Goal: Task Accomplishment & Management: Manage account settings

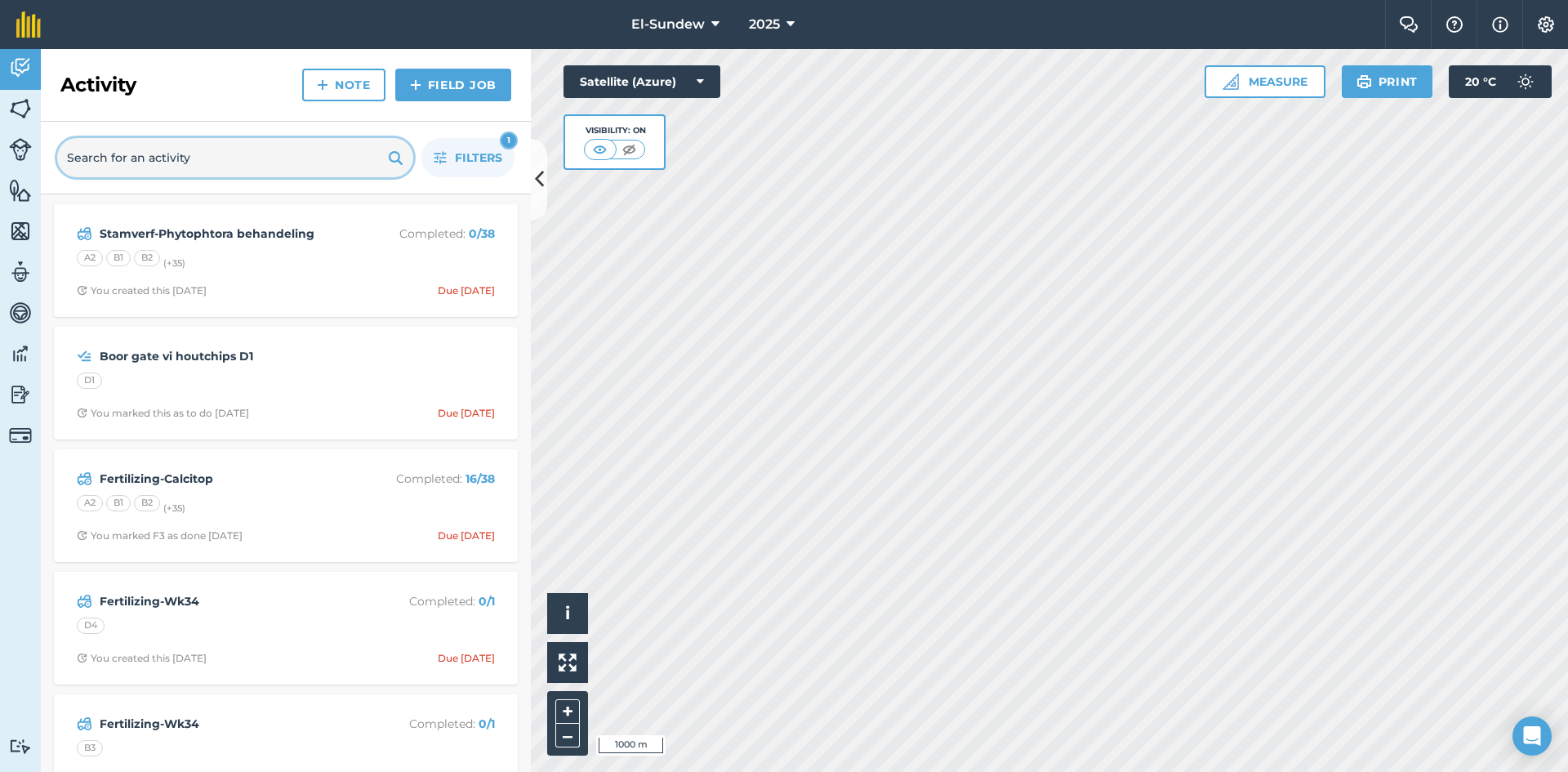
drag, startPoint x: 0, startPoint y: 0, endPoint x: 170, endPoint y: 167, distance: 238.3
click at [170, 167] on input "text" at bounding box center [235, 158] width 356 height 39
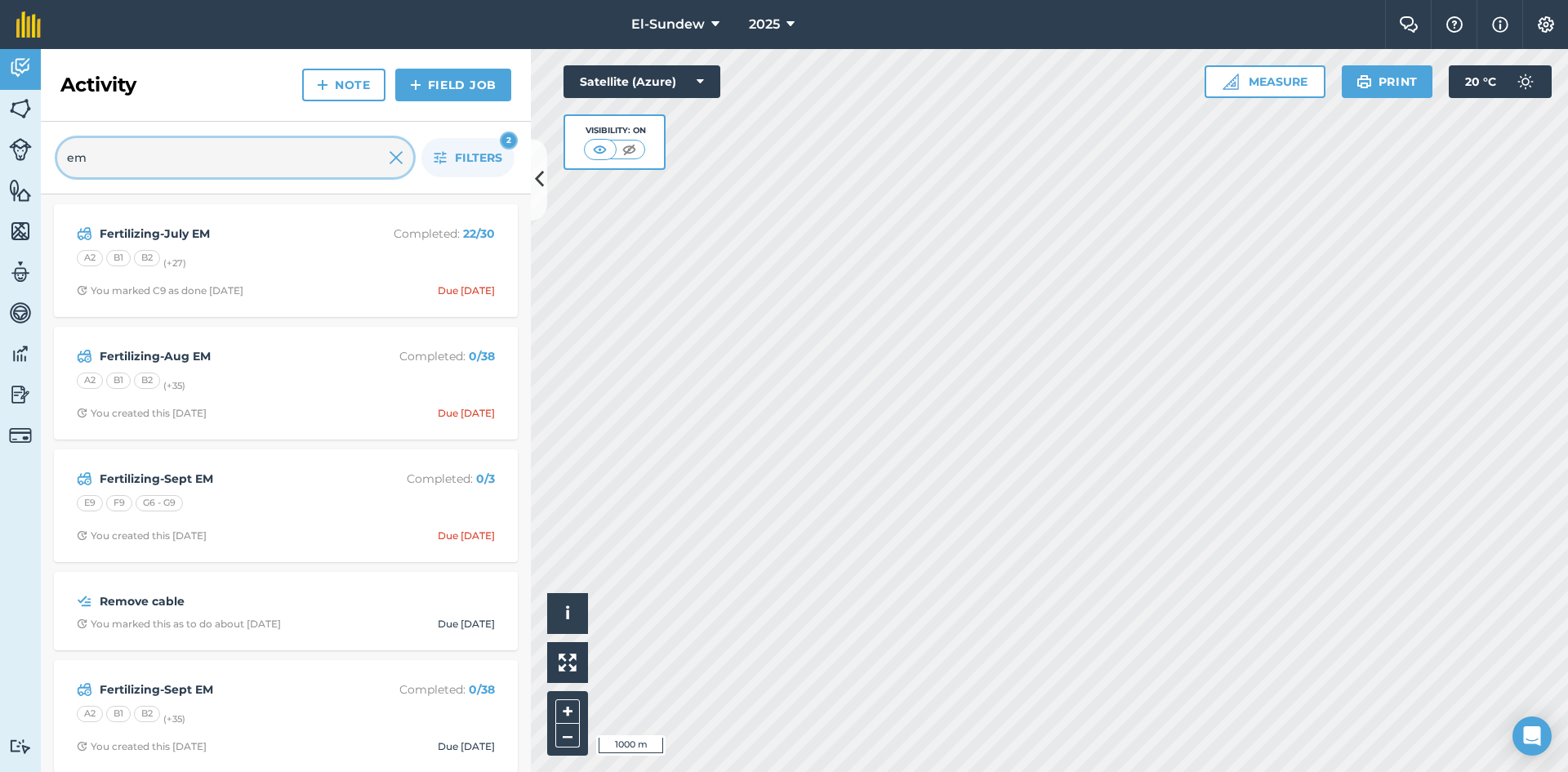
type input "em"
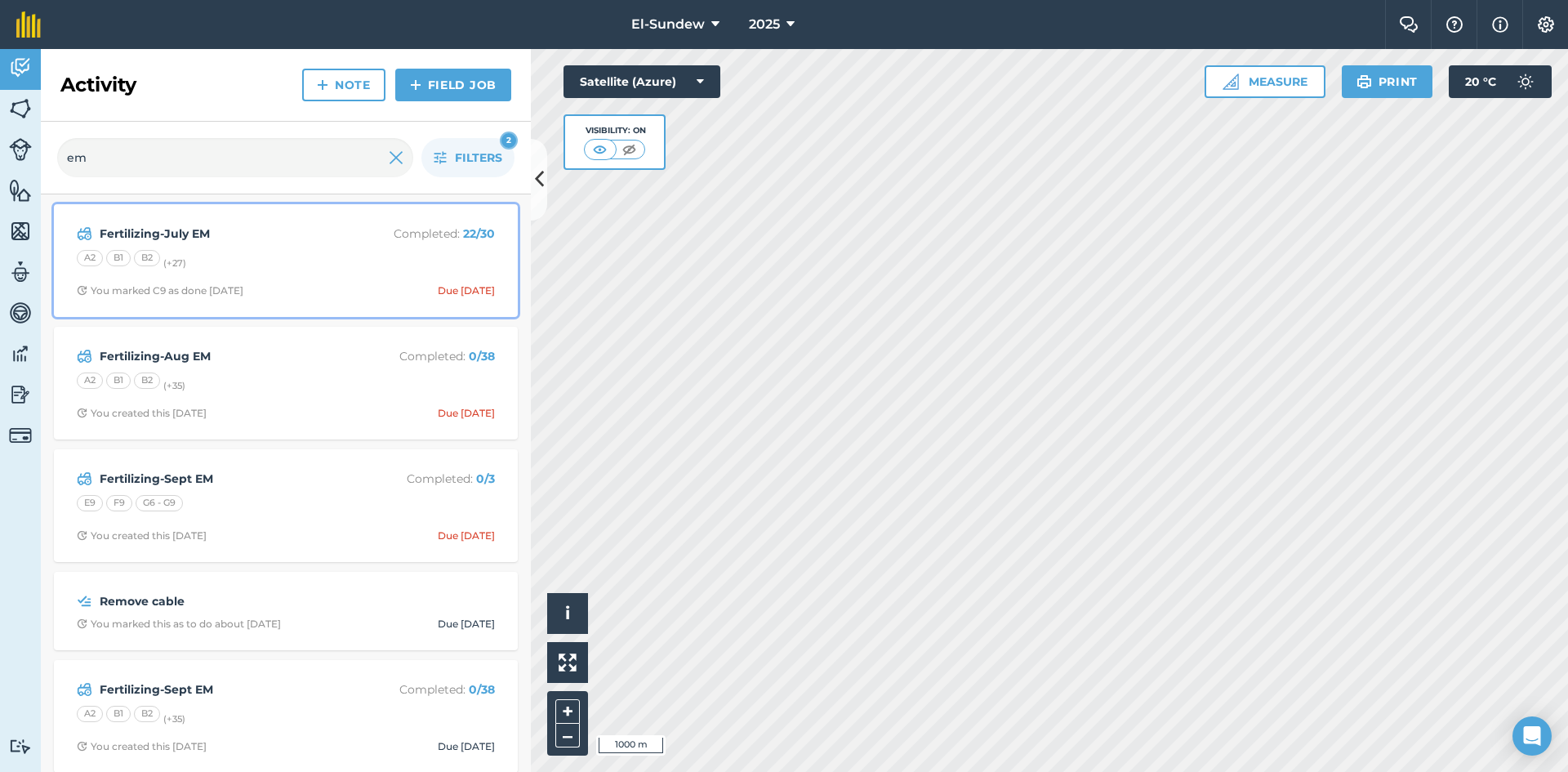
click at [314, 251] on div "A2 B1 B2 (+ 27 )" at bounding box center [286, 260] width 418 height 21
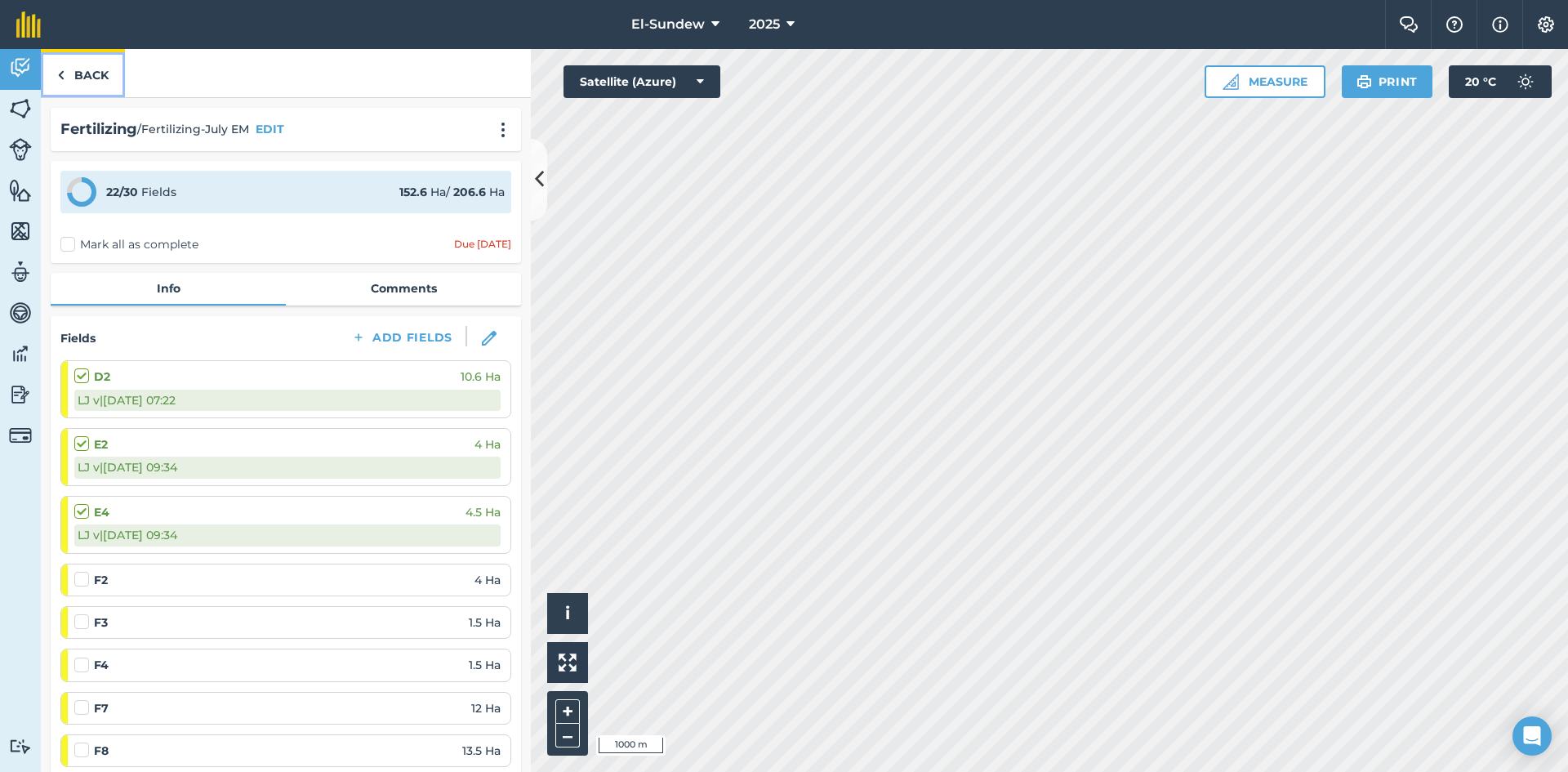
click at [110, 78] on link "Back" at bounding box center [83, 73] width 84 height 48
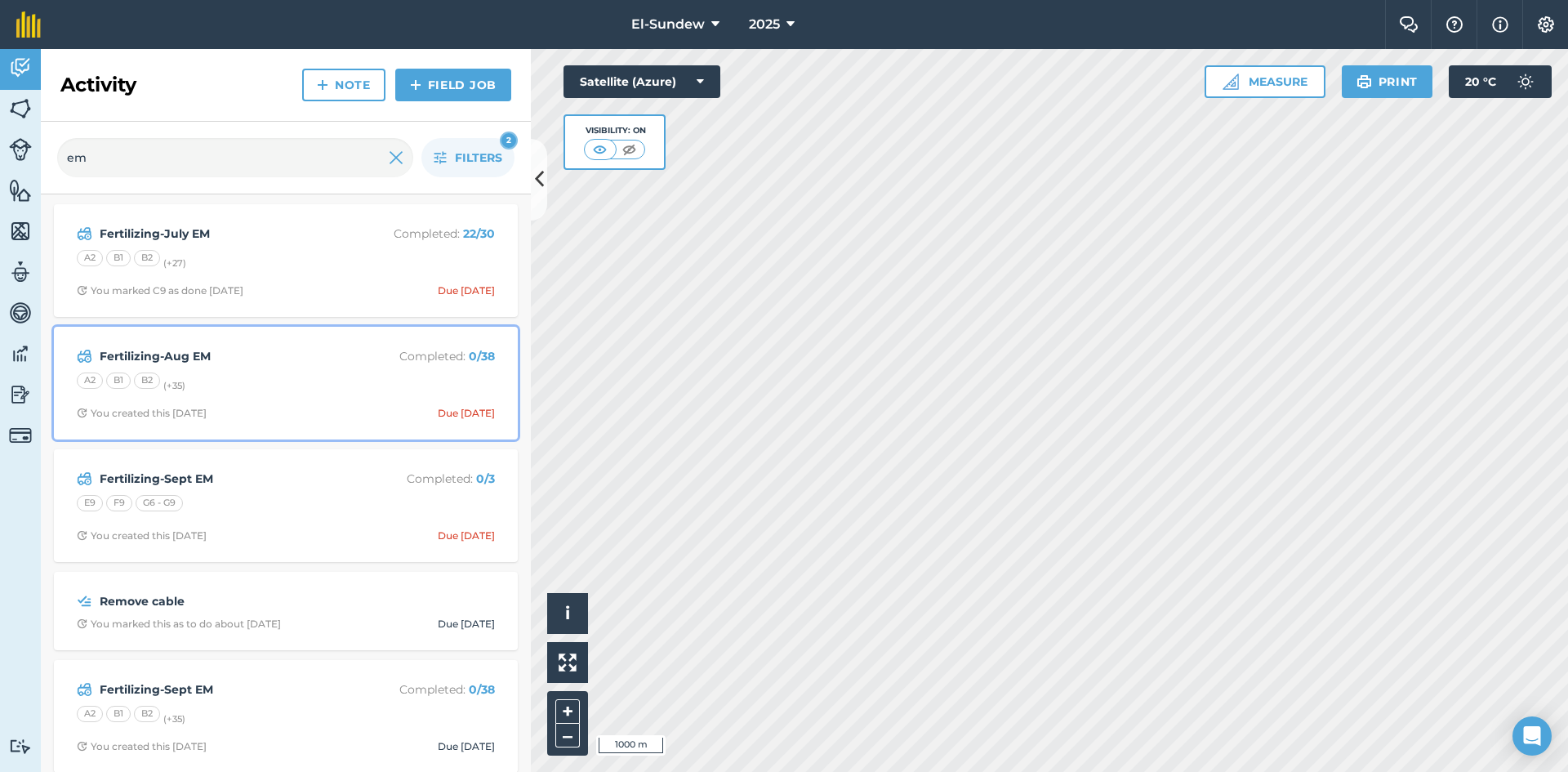
click at [270, 381] on div "A2 B1 B2 (+ 35 )" at bounding box center [286, 383] width 418 height 21
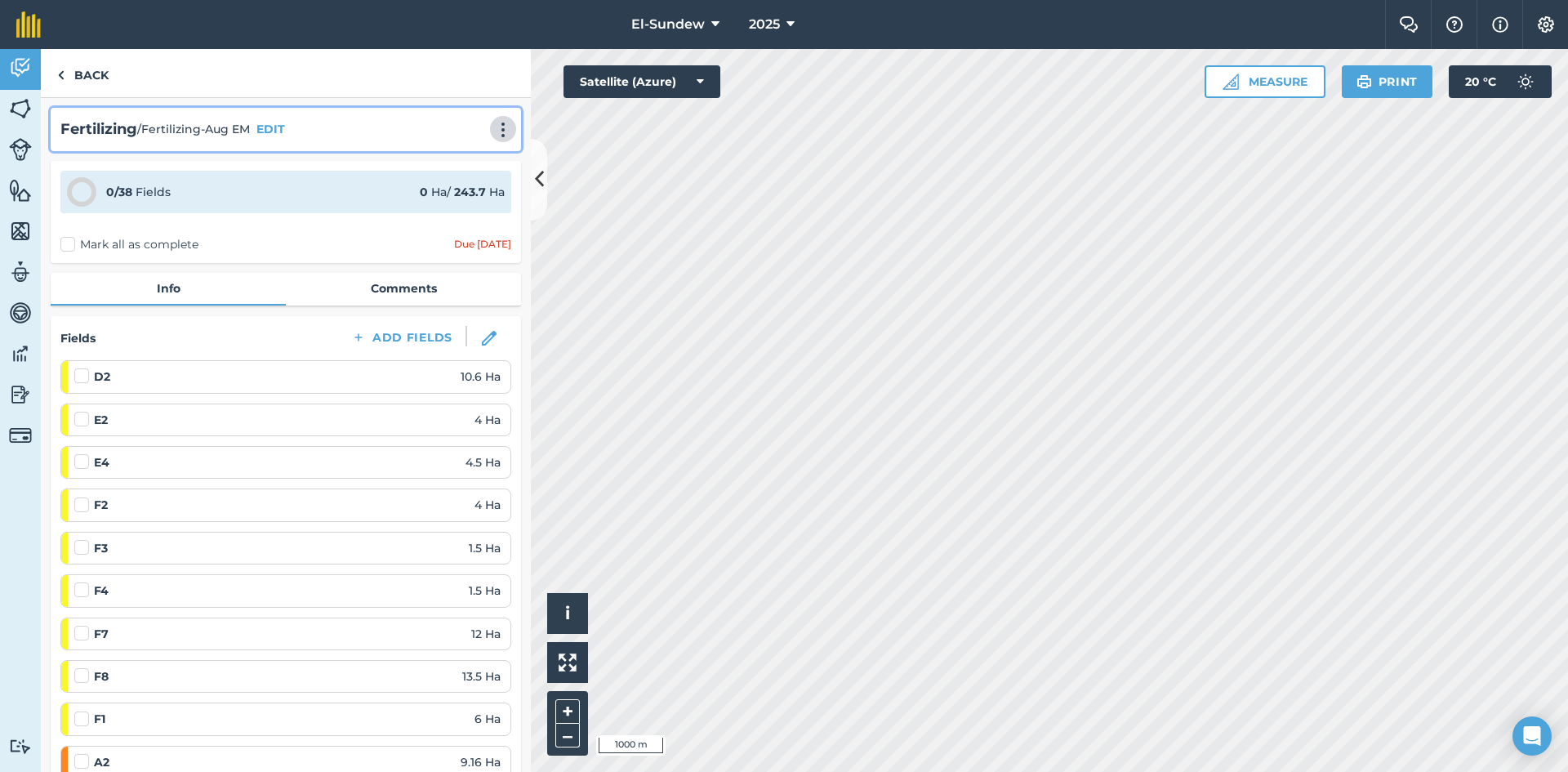
click at [493, 127] on img at bounding box center [503, 129] width 19 height 16
click at [445, 165] on link "Print" at bounding box center [469, 165] width 105 height 33
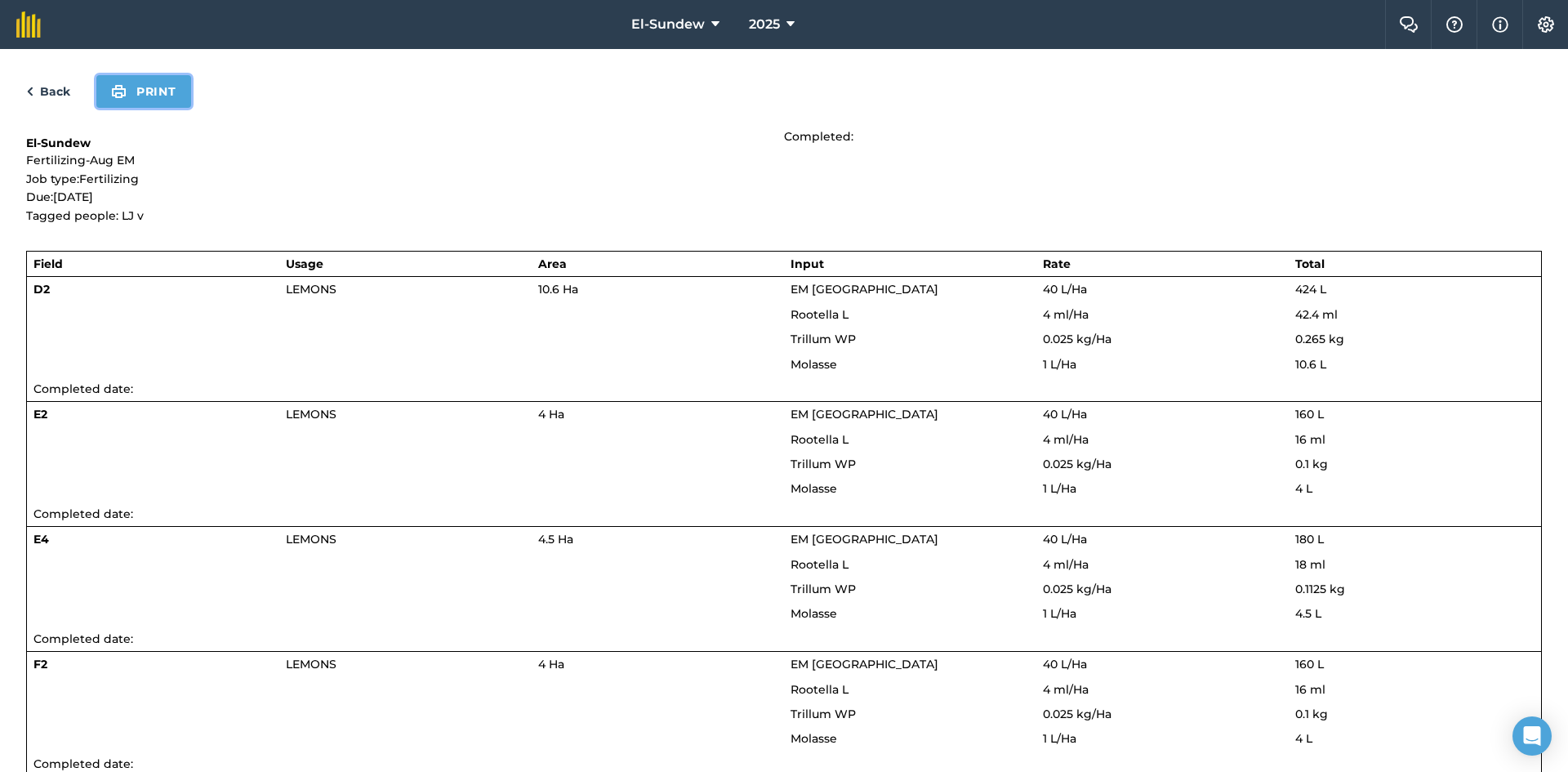
click at [142, 88] on button "Print" at bounding box center [143, 91] width 94 height 33
click at [58, 91] on link "Back" at bounding box center [48, 91] width 44 height 19
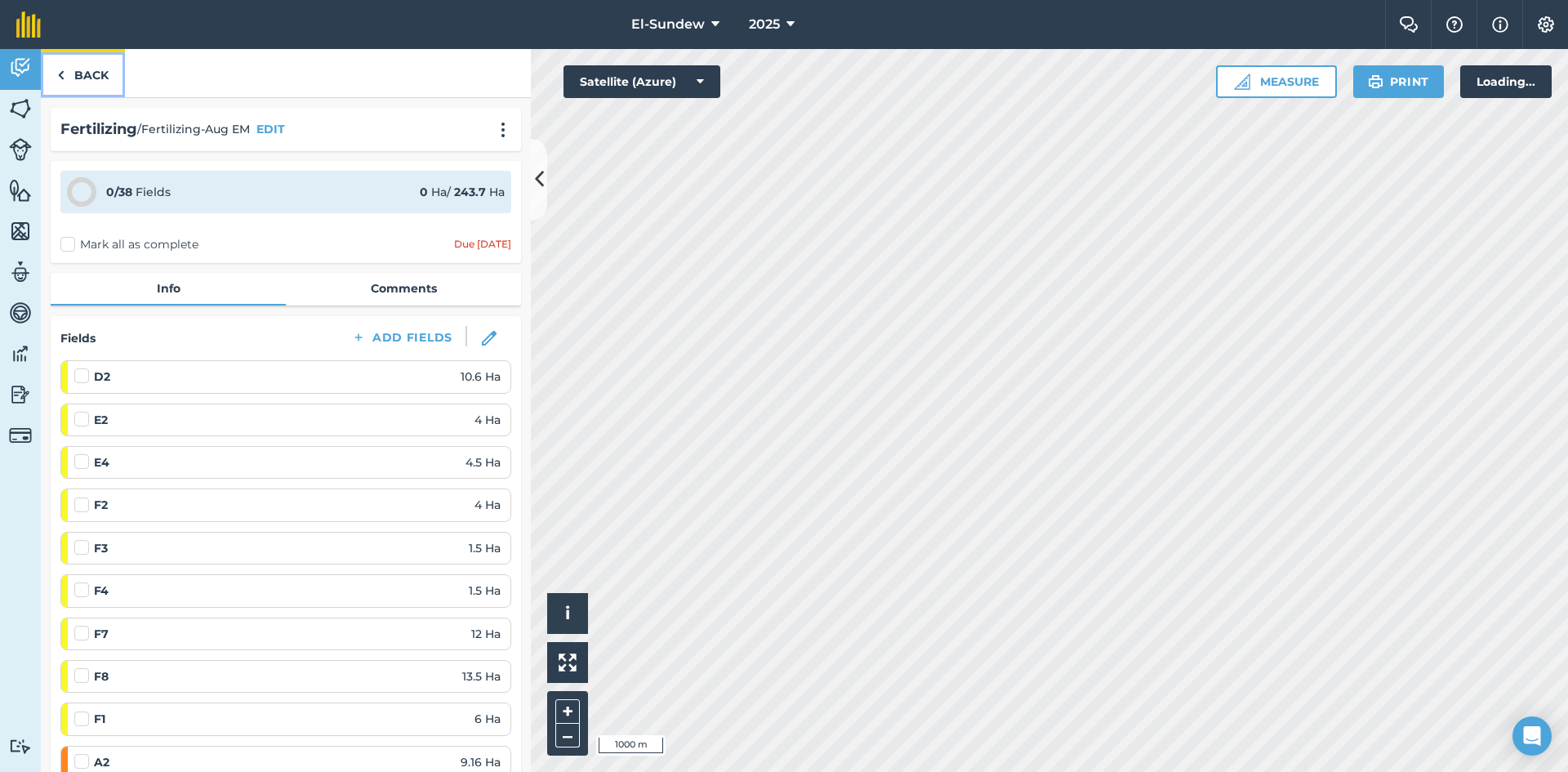
click at [63, 62] on link "Back" at bounding box center [83, 73] width 84 height 48
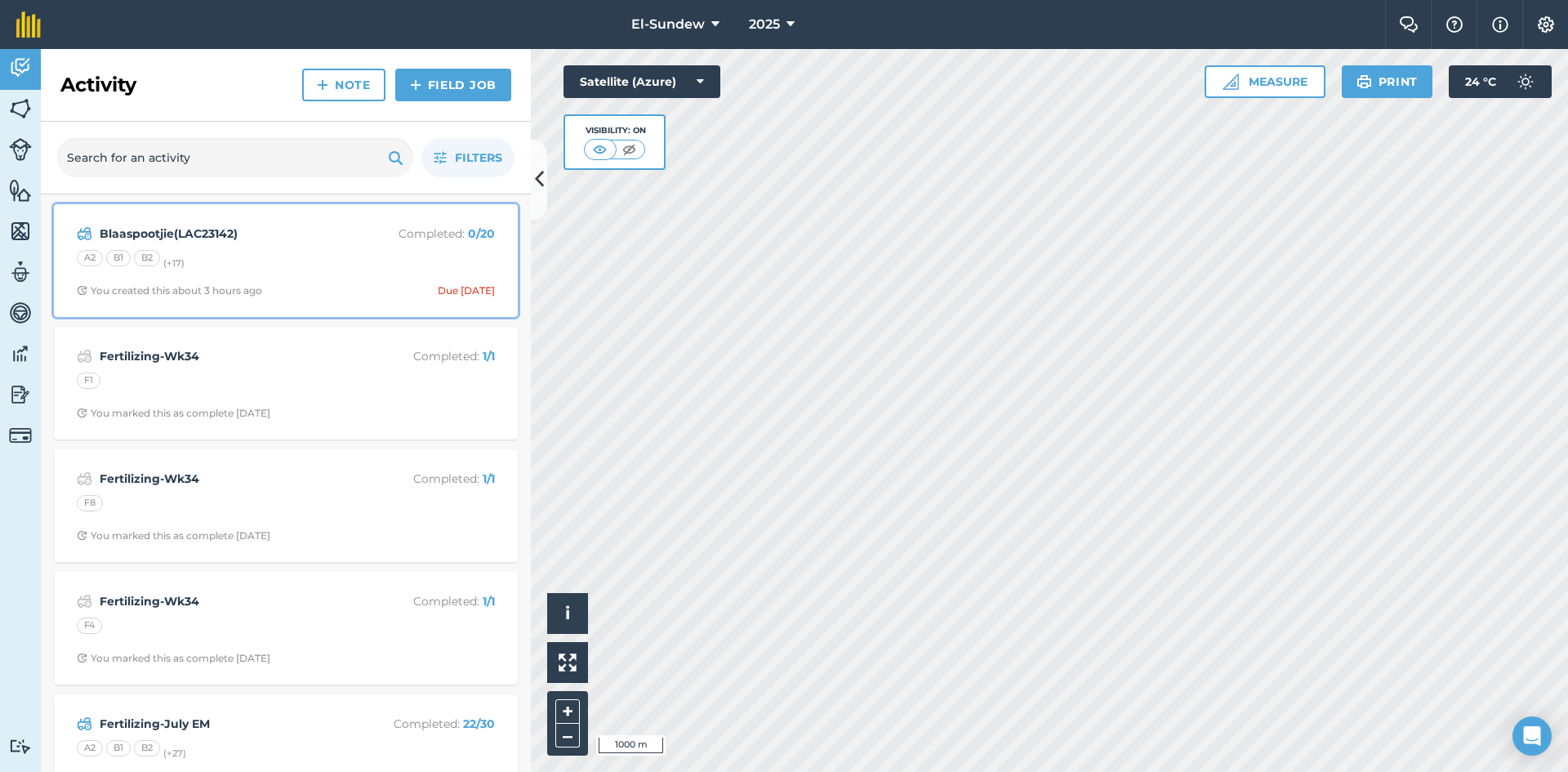
click at [271, 258] on div "A2 B1 B2 (+ 17 )" at bounding box center [286, 260] width 418 height 21
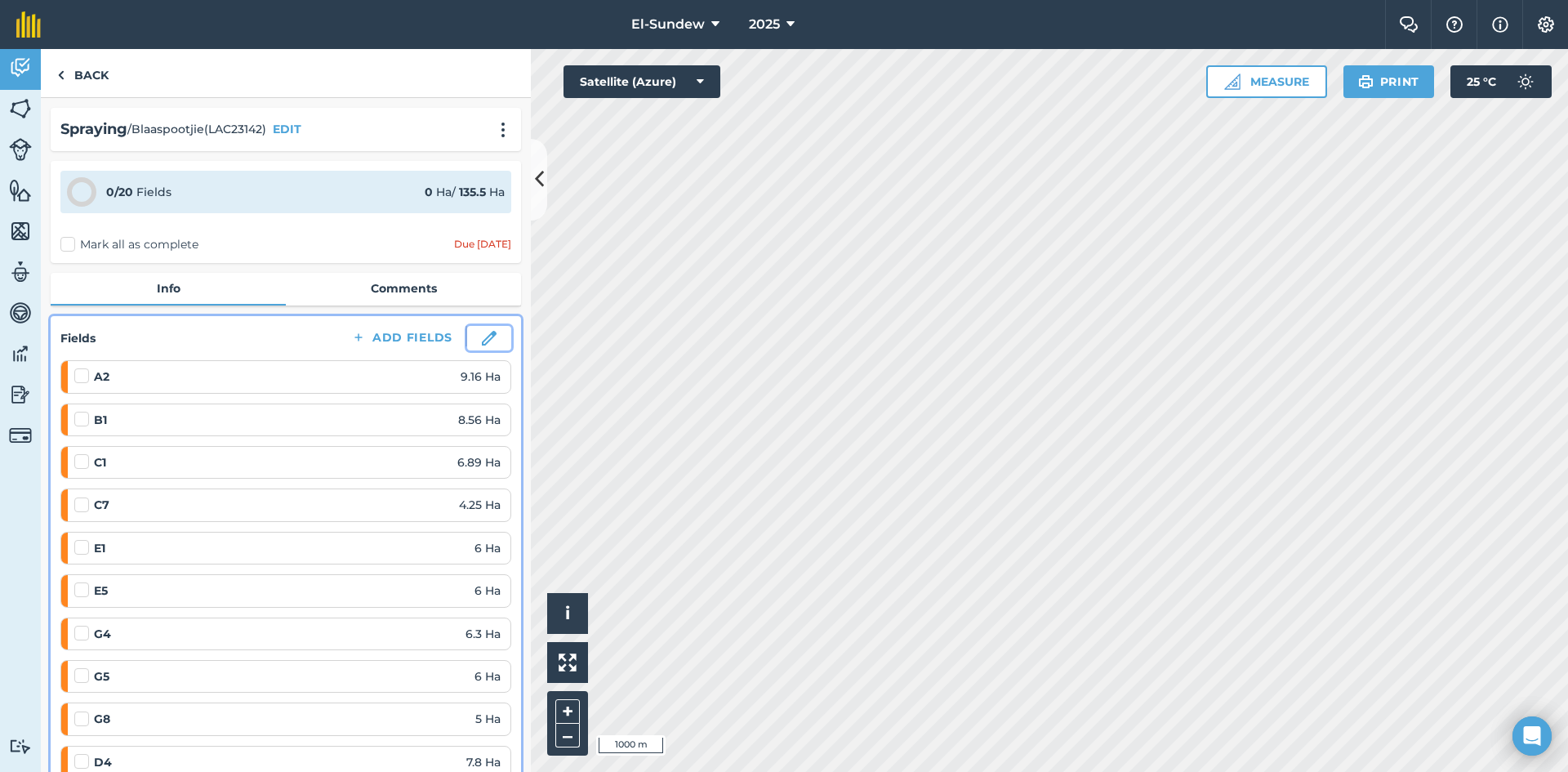
click at [482, 342] on img at bounding box center [488, 337] width 14 height 14
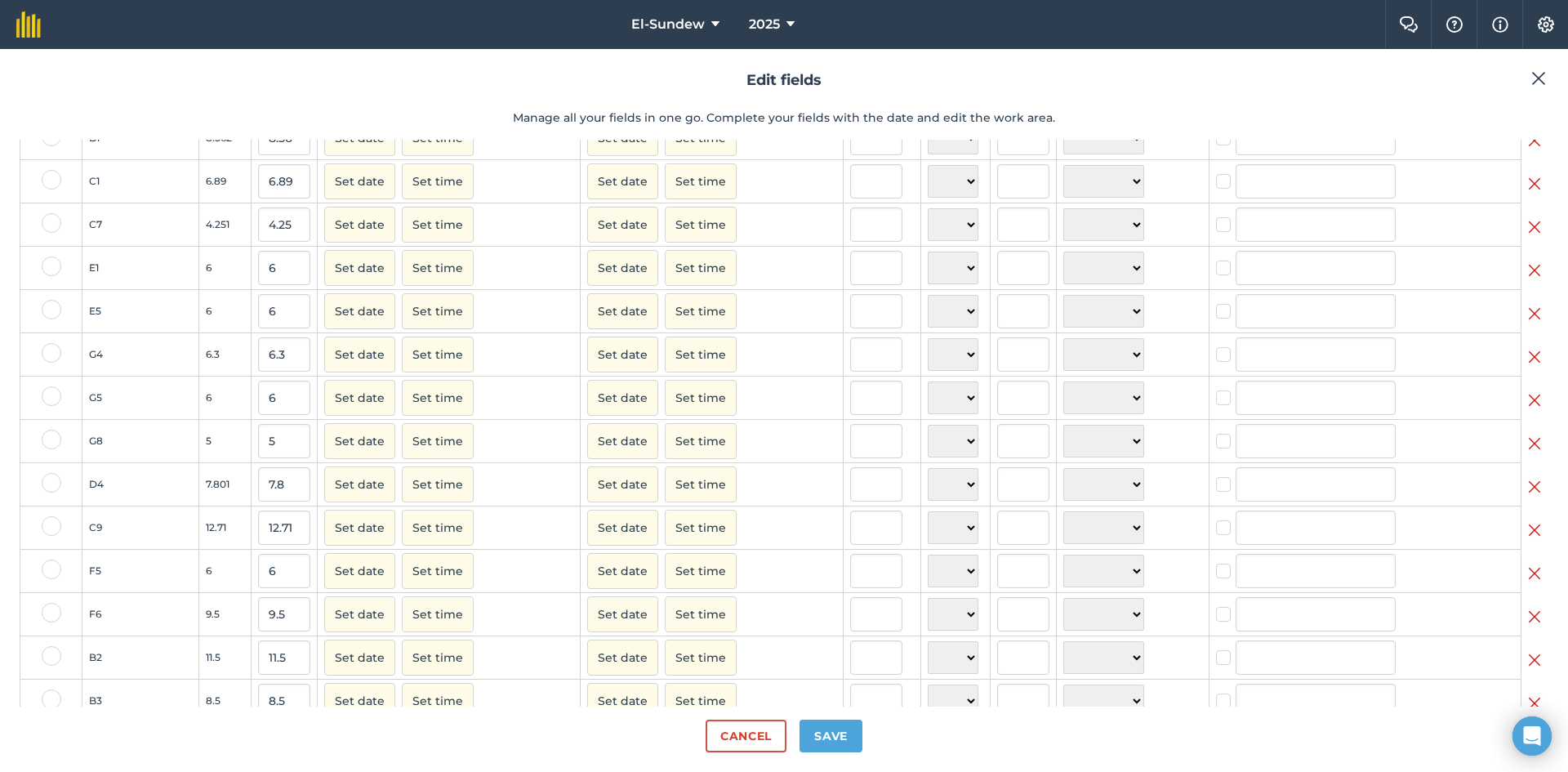
scroll to position [128, 0]
click at [1528, 545] on img at bounding box center [1534, 535] width 13 height 19
click at [832, 729] on button "Save" at bounding box center [831, 736] width 63 height 33
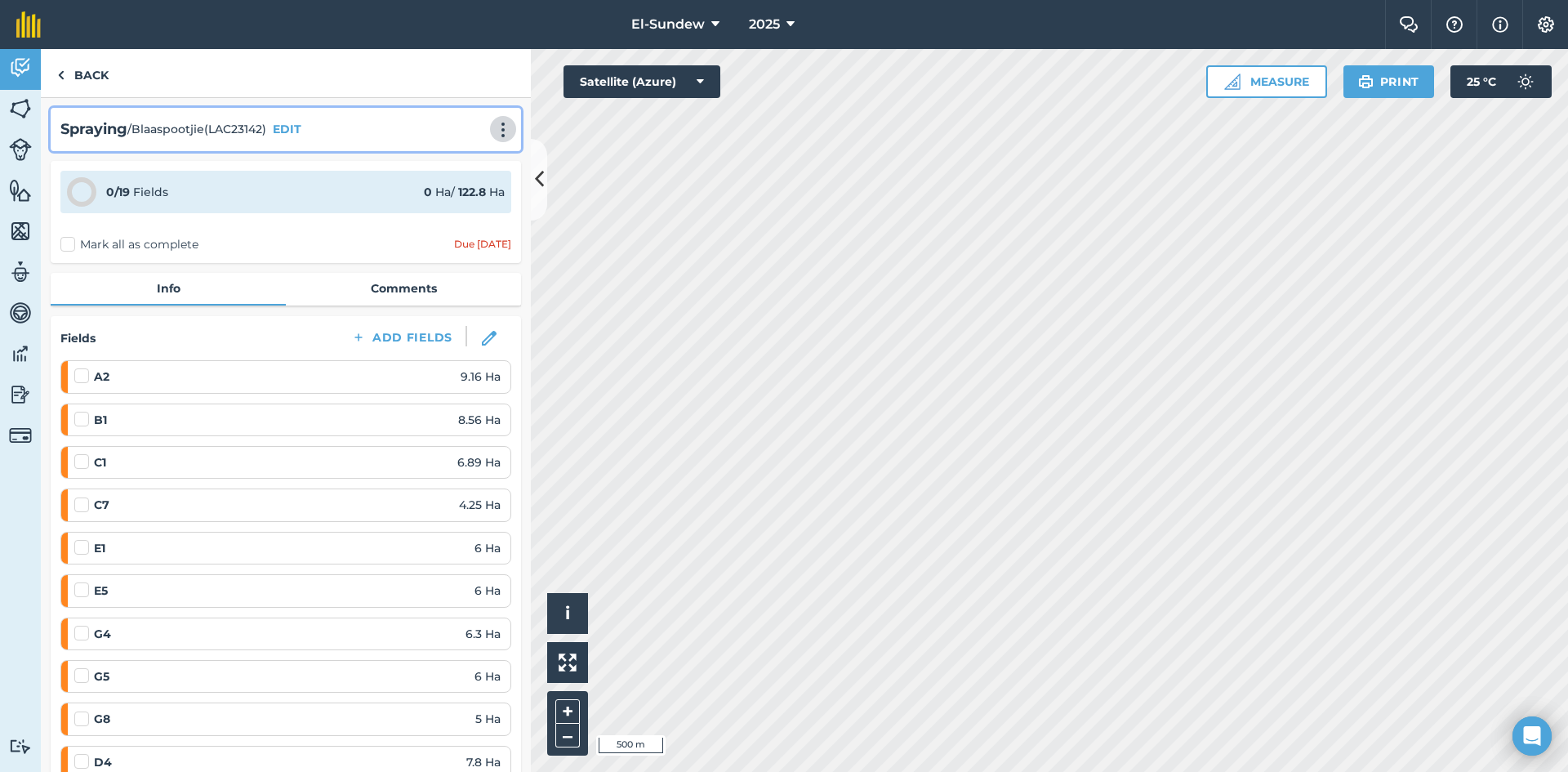
click at [493, 128] on img at bounding box center [503, 129] width 19 height 16
click at [430, 168] on link "Print" at bounding box center [469, 165] width 105 height 33
click at [474, 138] on div "Spraying / Blaaspootjie(LAC23142) EDIT" at bounding box center [286, 129] width 450 height 24
click at [493, 137] on img at bounding box center [503, 129] width 19 height 16
click at [446, 164] on link "Print" at bounding box center [469, 165] width 105 height 33
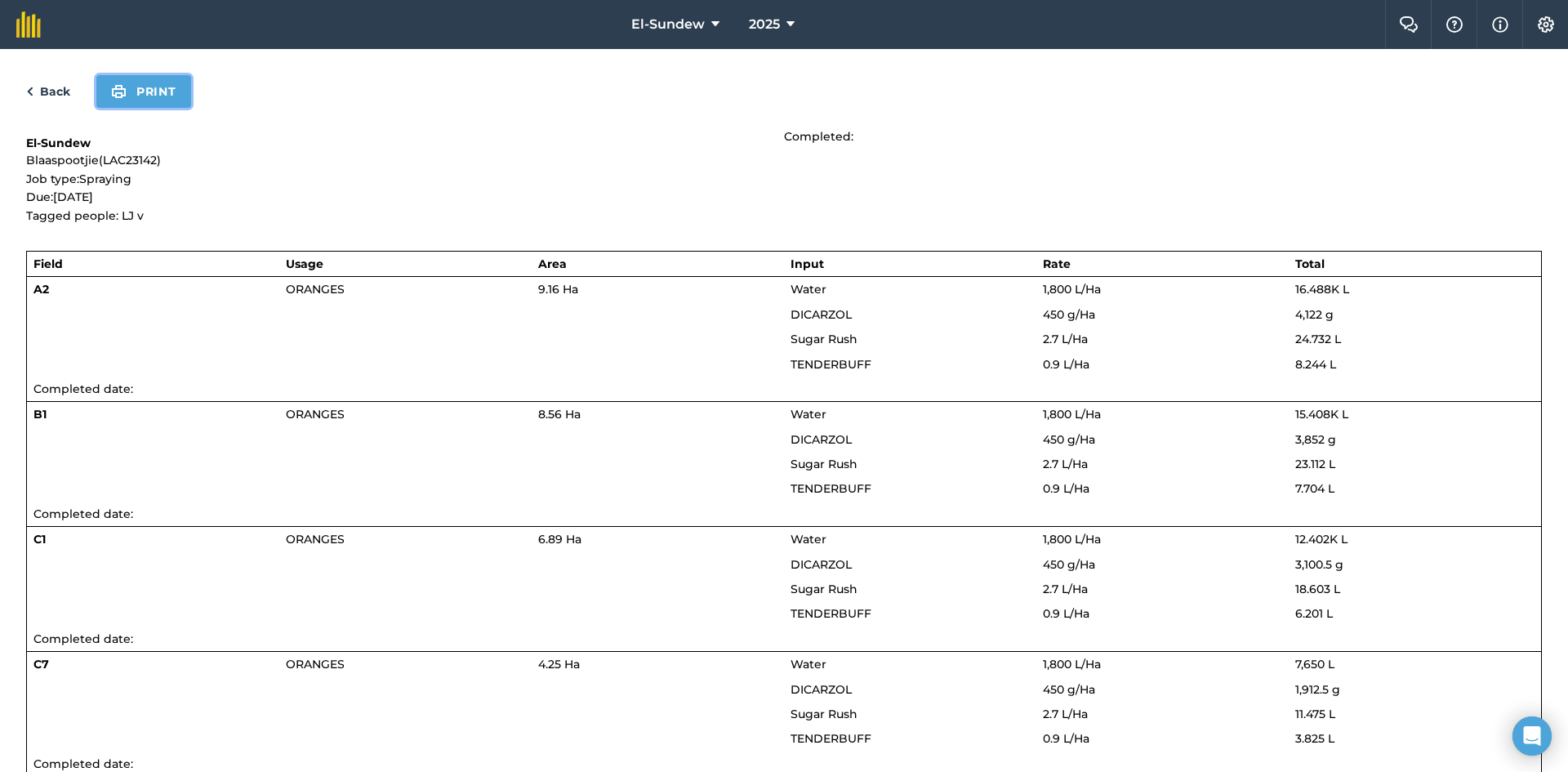
click at [160, 102] on button "Print" at bounding box center [143, 91] width 94 height 33
click at [1416, 591] on td "18.603 L" at bounding box center [1414, 589] width 252 height 24
click at [51, 93] on link "Back" at bounding box center [48, 91] width 44 height 19
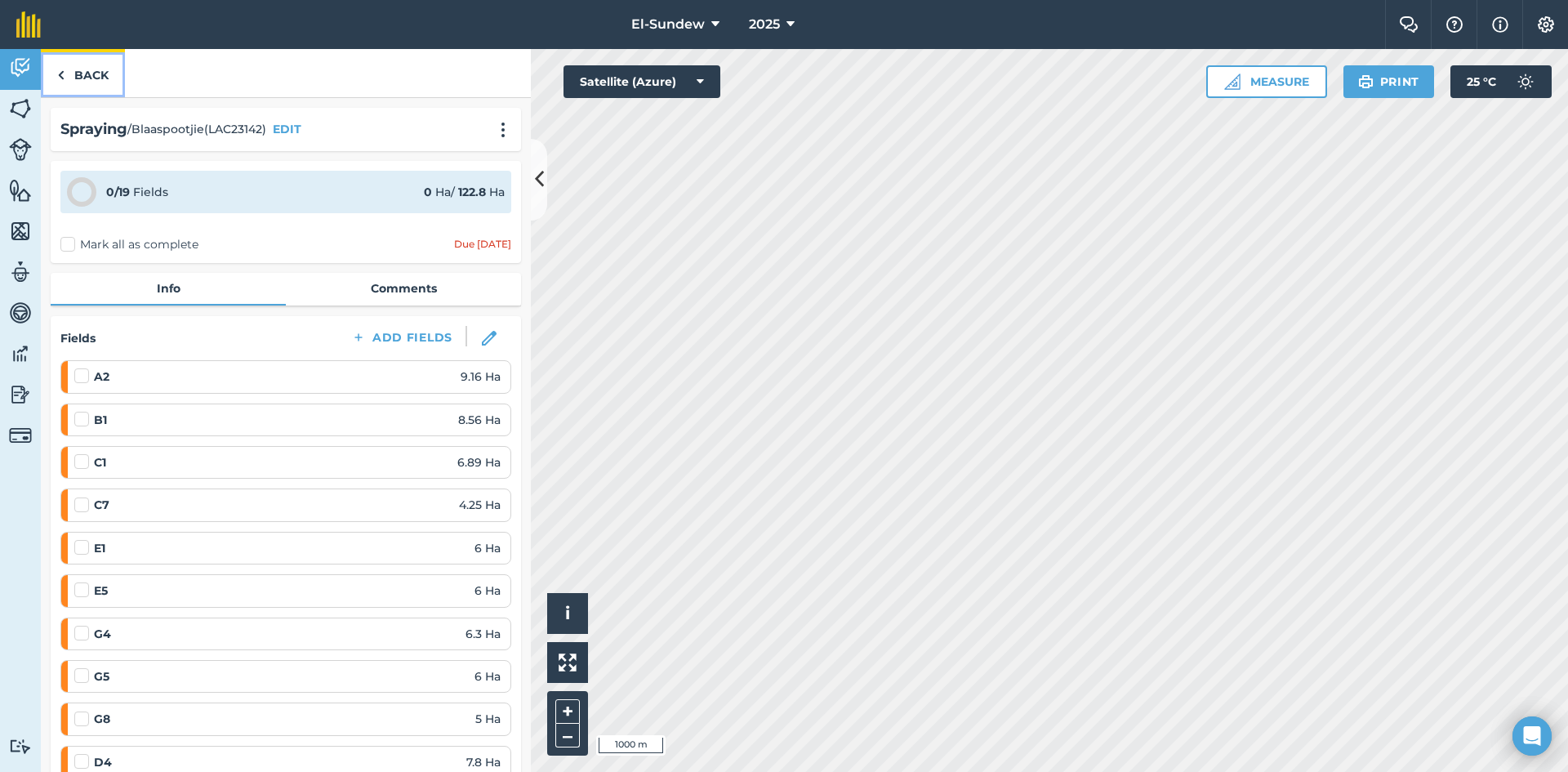
click at [76, 77] on link "Back" at bounding box center [83, 73] width 84 height 48
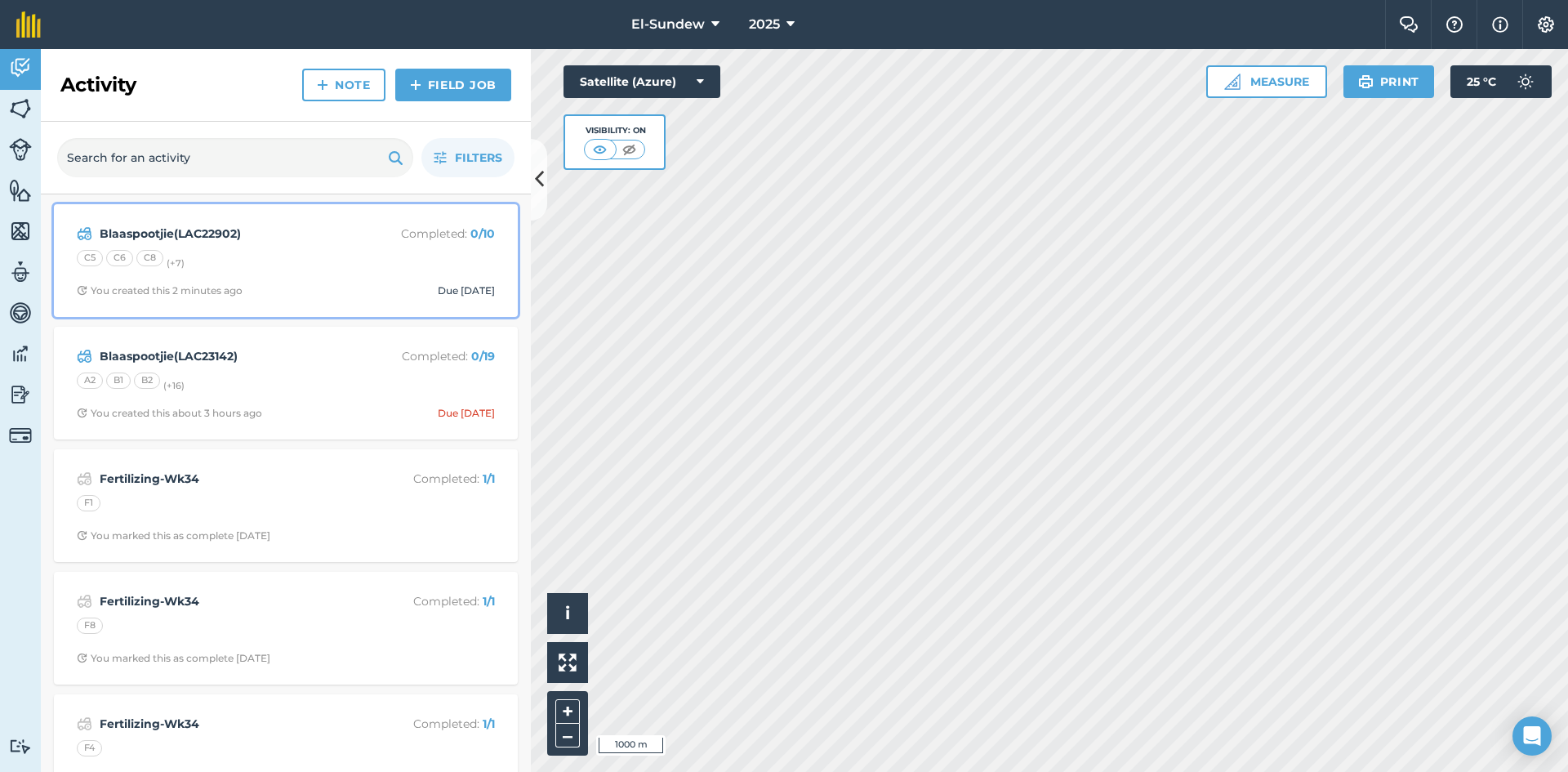
click at [282, 258] on div "C5 C6 C8 (+ 7 )" at bounding box center [286, 260] width 418 height 21
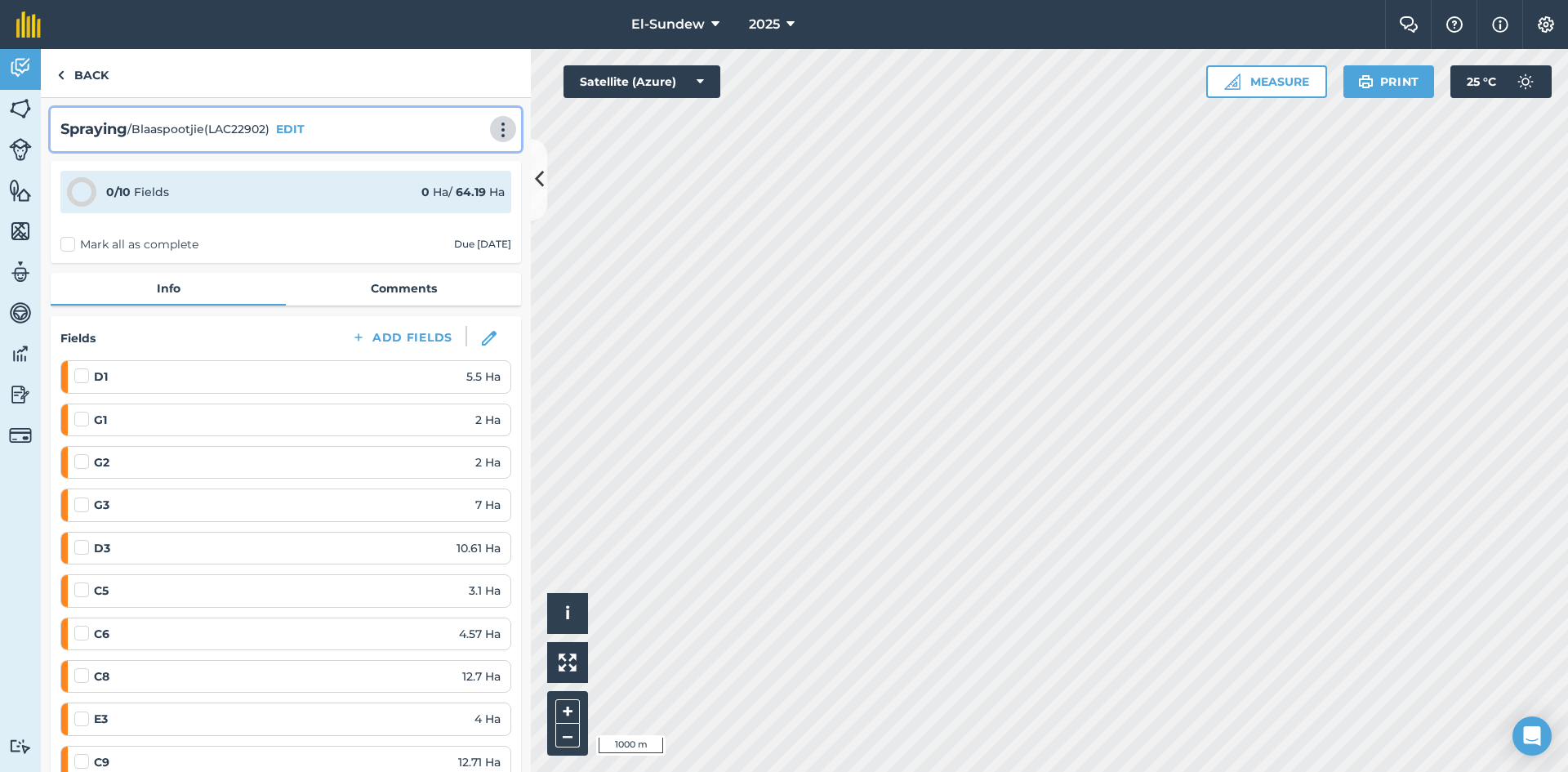
click at [493, 131] on img at bounding box center [503, 129] width 19 height 16
click at [457, 159] on link "Print" at bounding box center [469, 165] width 105 height 33
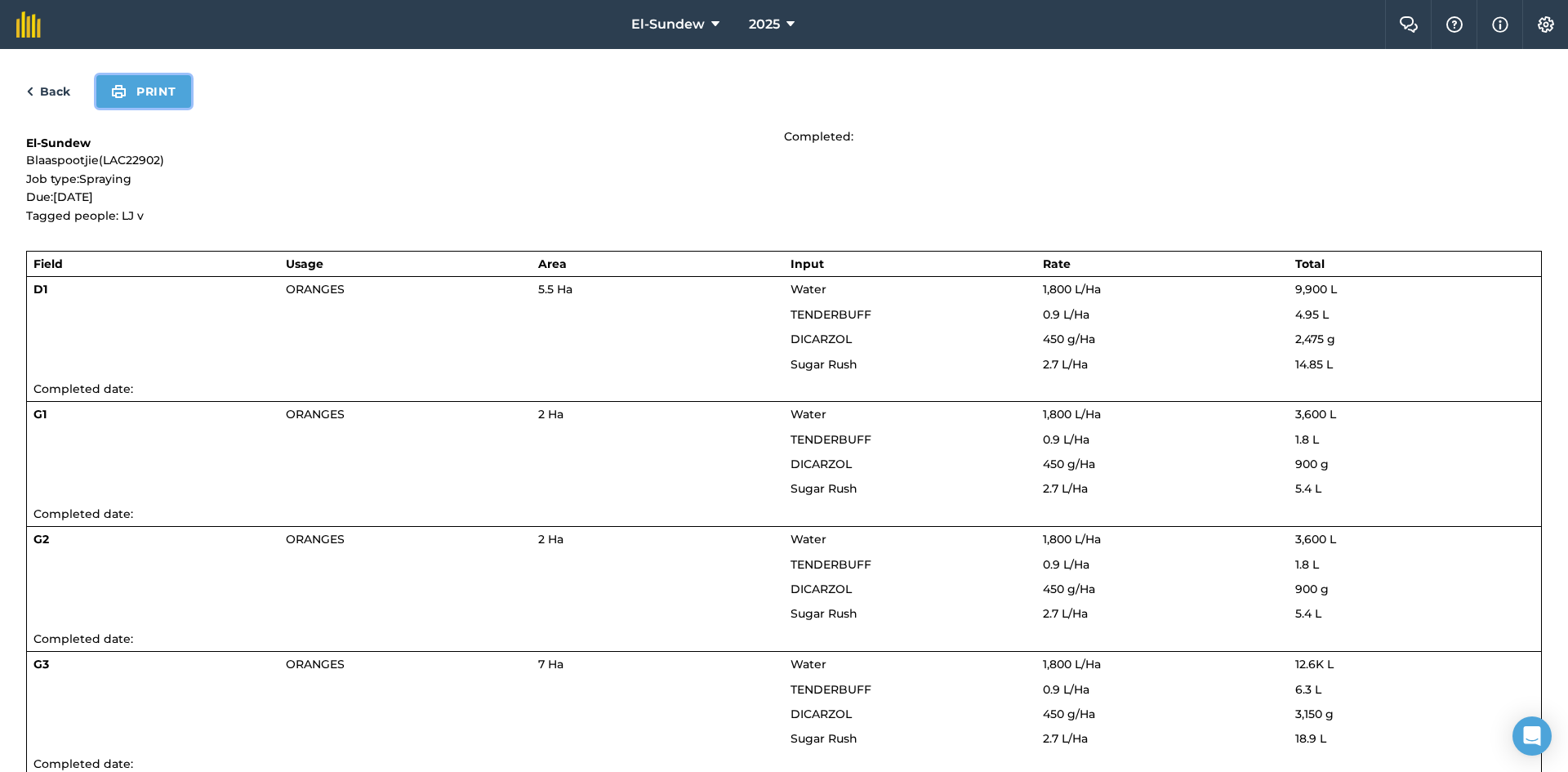
click at [167, 92] on button "Print" at bounding box center [143, 91] width 94 height 33
click at [42, 98] on link "Back" at bounding box center [48, 91] width 44 height 19
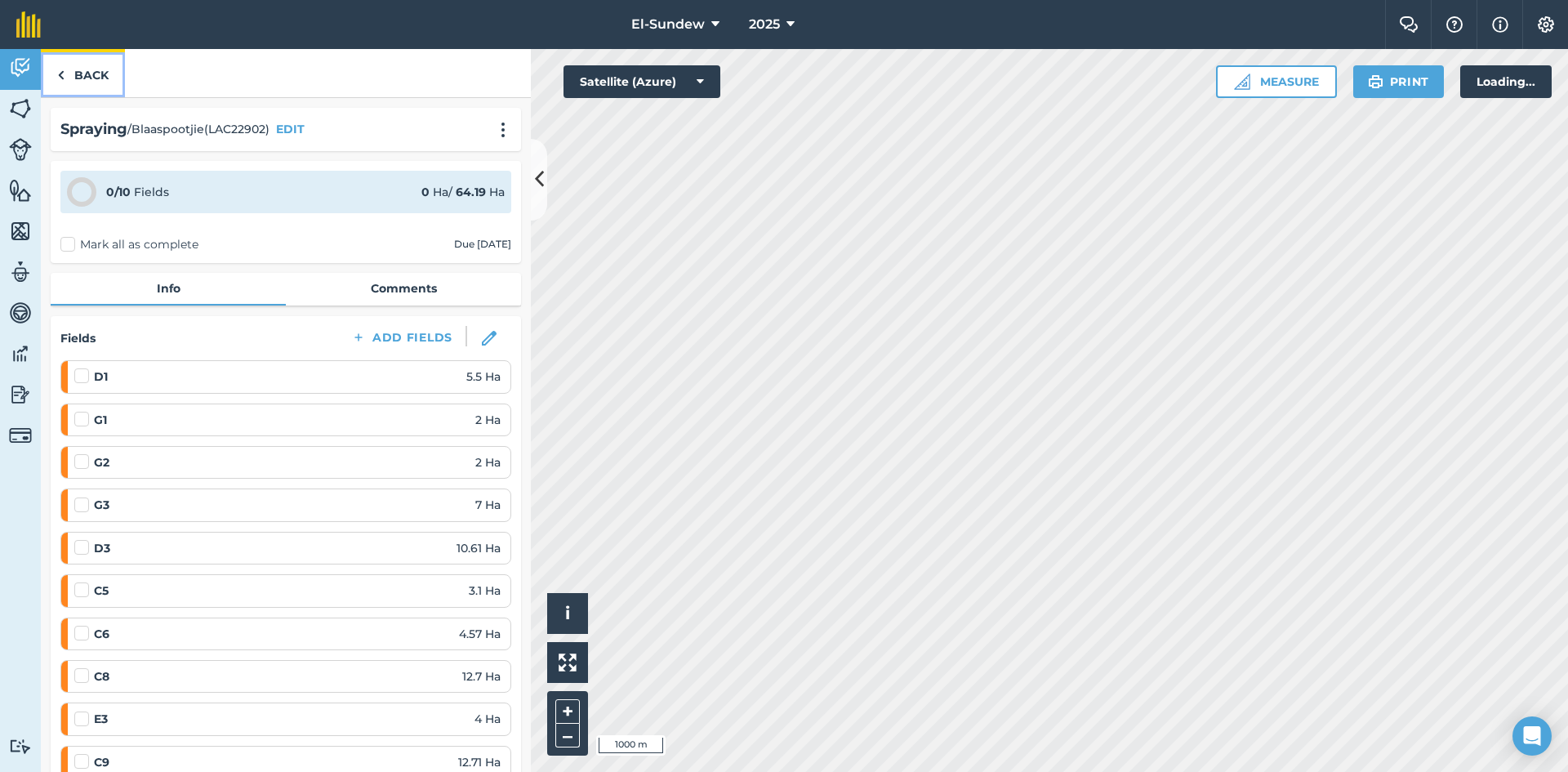
click at [78, 70] on link "Back" at bounding box center [83, 73] width 84 height 48
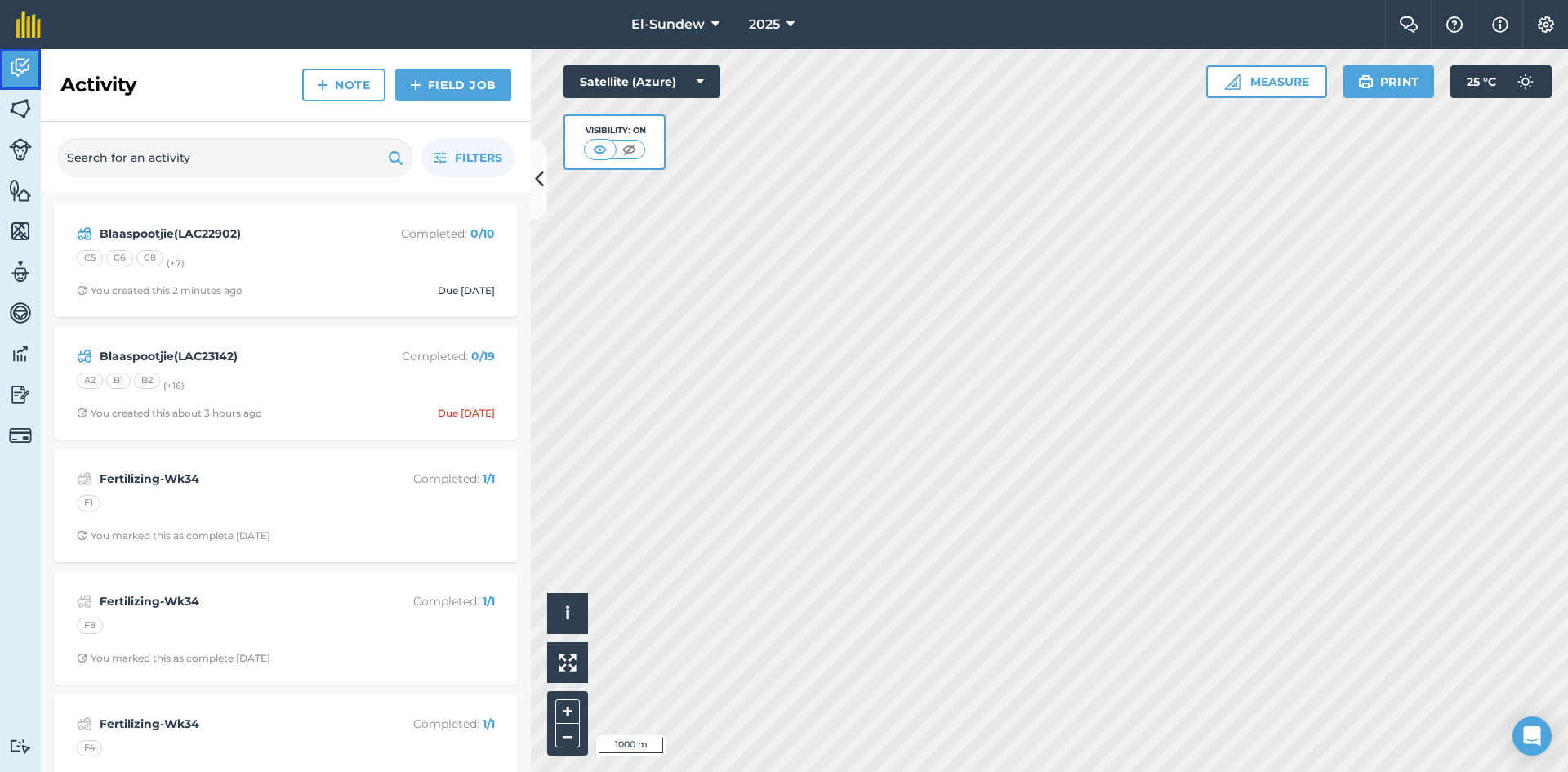
click at [20, 72] on img at bounding box center [20, 67] width 23 height 24
